Goal: Navigation & Orientation: Find specific page/section

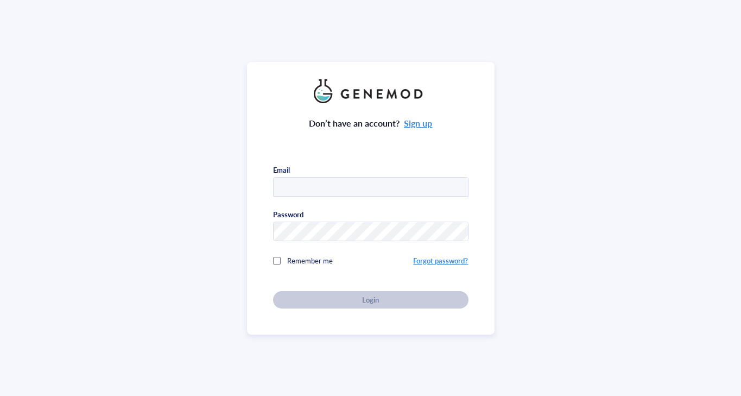
type input "[EMAIL_ADDRESS][PERSON_NAME][US_STATE][DOMAIN_NAME]"
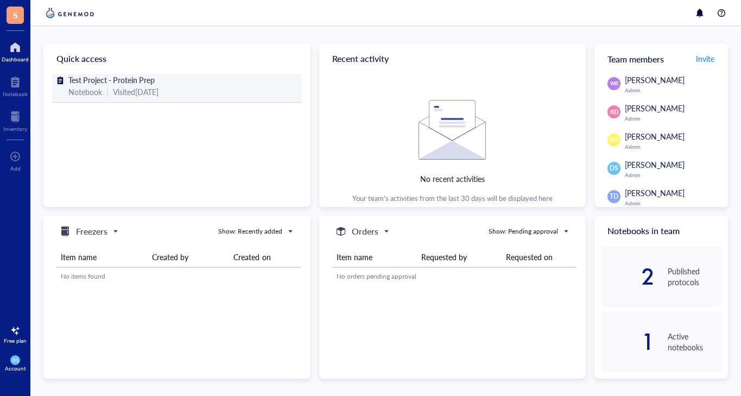
scroll to position [56, 0]
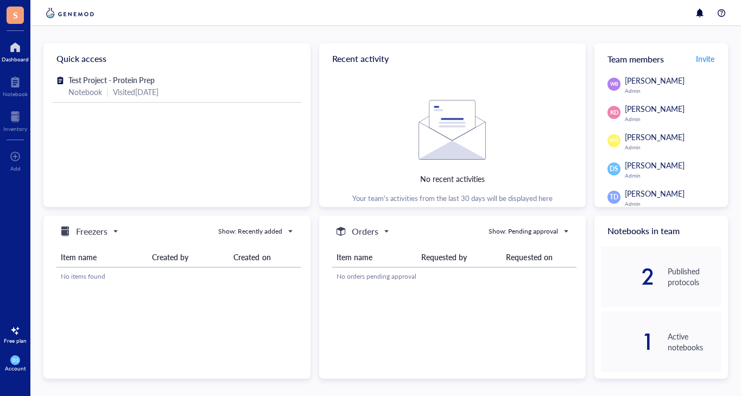
click at [16, 55] on div at bounding box center [15, 47] width 27 height 17
click at [16, 120] on div at bounding box center [15, 116] width 24 height 17
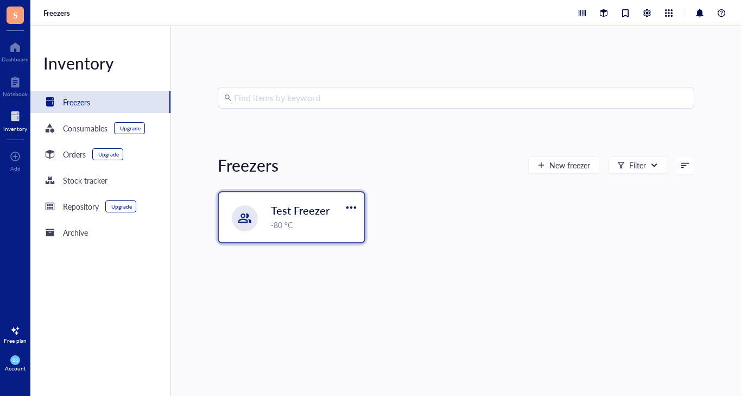
click at [275, 204] on span "Test Freezer" at bounding box center [300, 209] width 59 height 15
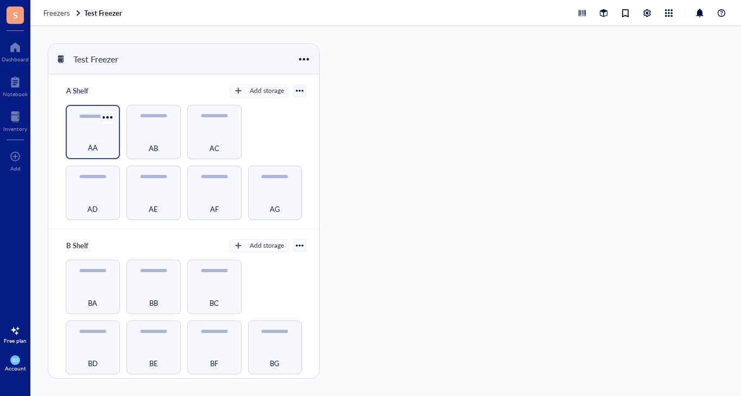
click at [102, 138] on div "AA" at bounding box center [92, 142] width 43 height 24
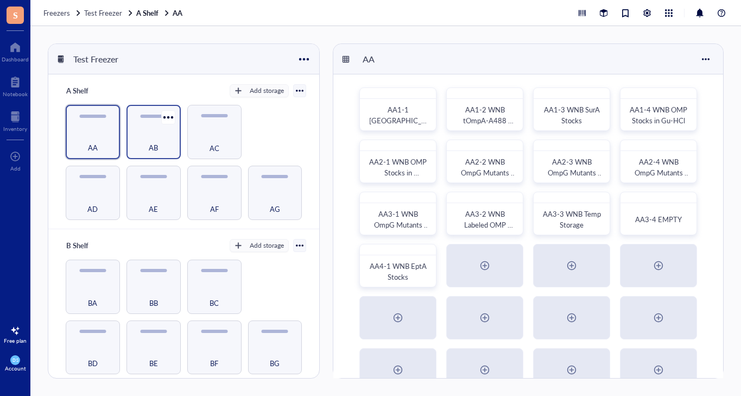
click at [144, 145] on div "AB" at bounding box center [153, 142] width 43 height 24
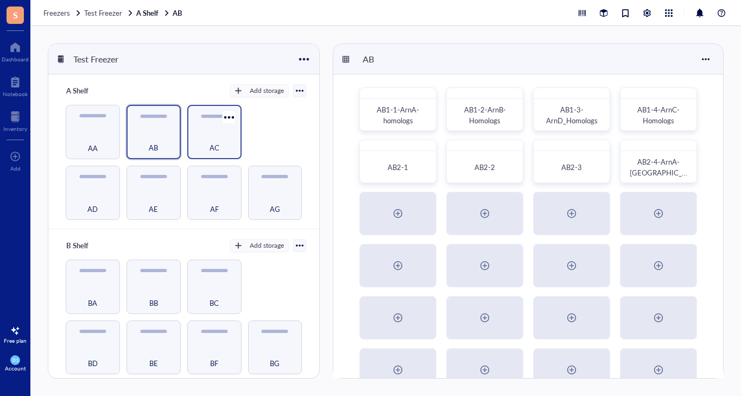
click at [211, 151] on span "AC" at bounding box center [215, 148] width 10 height 12
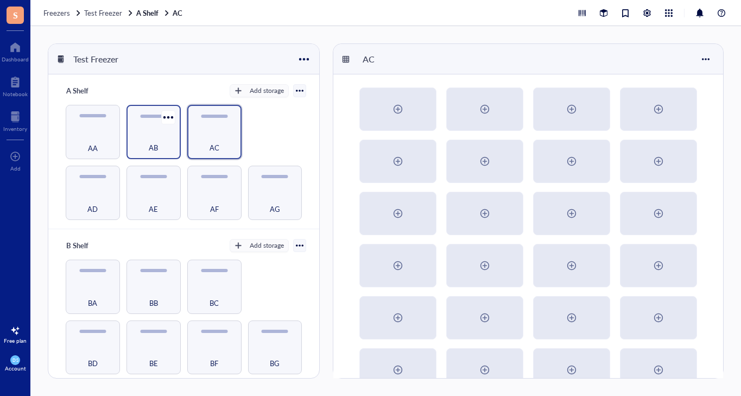
click at [174, 147] on div "AB" at bounding box center [153, 142] width 43 height 24
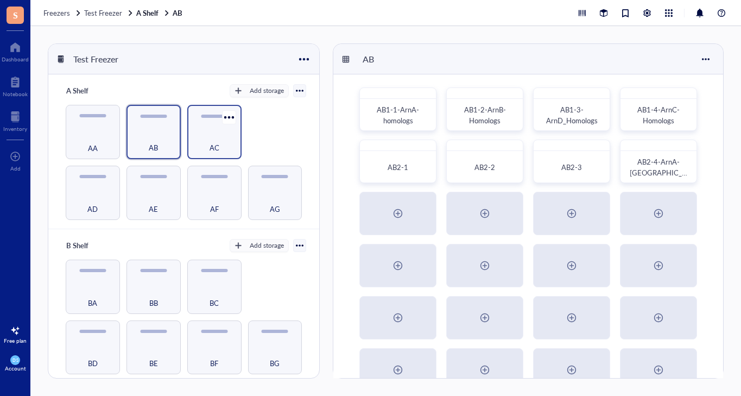
click at [214, 149] on span "AC" at bounding box center [215, 148] width 10 height 12
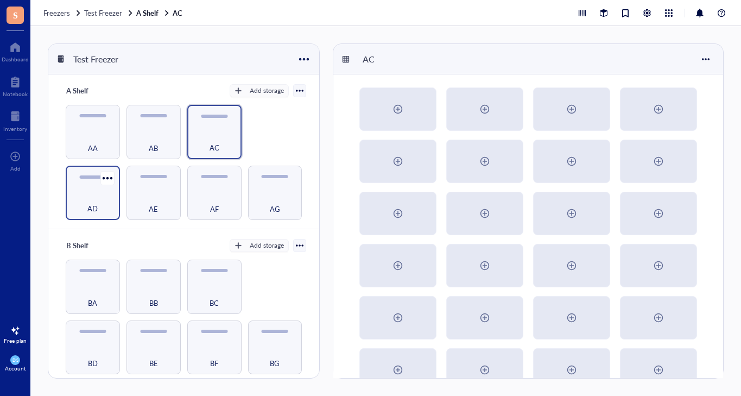
click at [91, 194] on div "AD" at bounding box center [92, 203] width 43 height 24
click at [141, 199] on div "AE" at bounding box center [153, 203] width 43 height 24
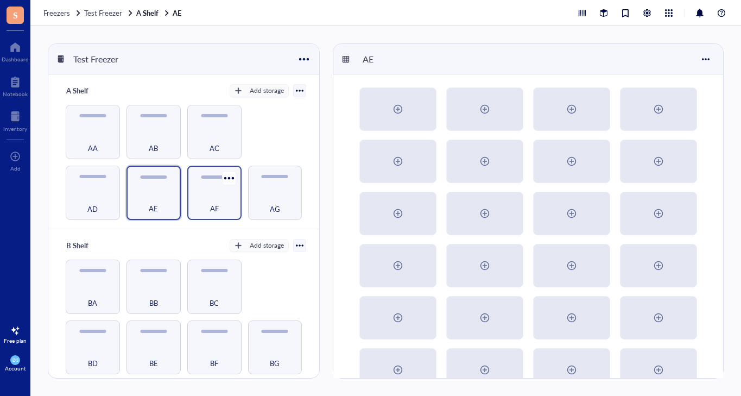
click at [203, 201] on div "AF" at bounding box center [214, 203] width 43 height 24
click at [272, 206] on span "AG" at bounding box center [275, 208] width 10 height 12
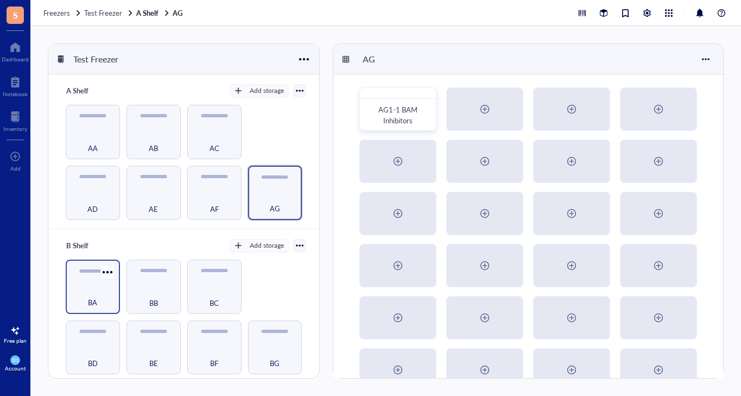
click at [98, 284] on div "BA" at bounding box center [92, 296] width 43 height 24
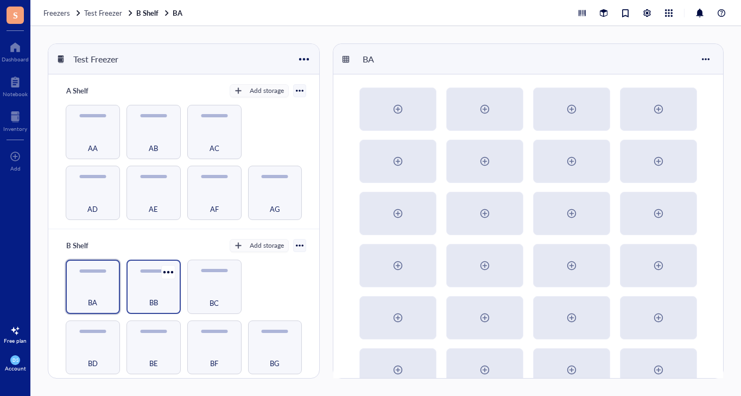
click at [138, 294] on div "BB" at bounding box center [153, 296] width 43 height 24
click at [206, 293] on div "BC" at bounding box center [214, 296] width 43 height 24
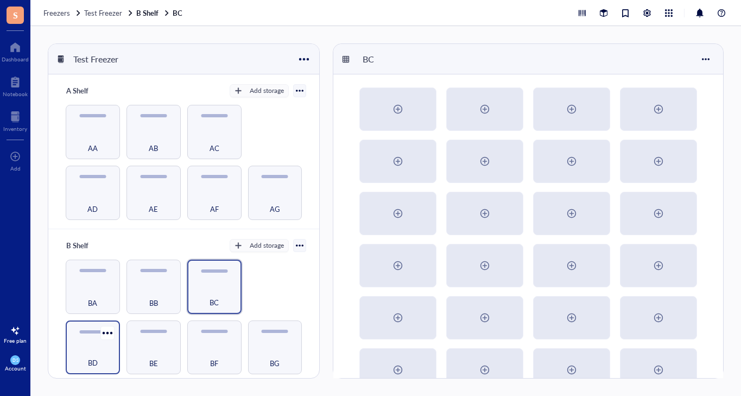
click at [108, 358] on div "BD" at bounding box center [92, 357] width 43 height 24
